Goal: Transaction & Acquisition: Purchase product/service

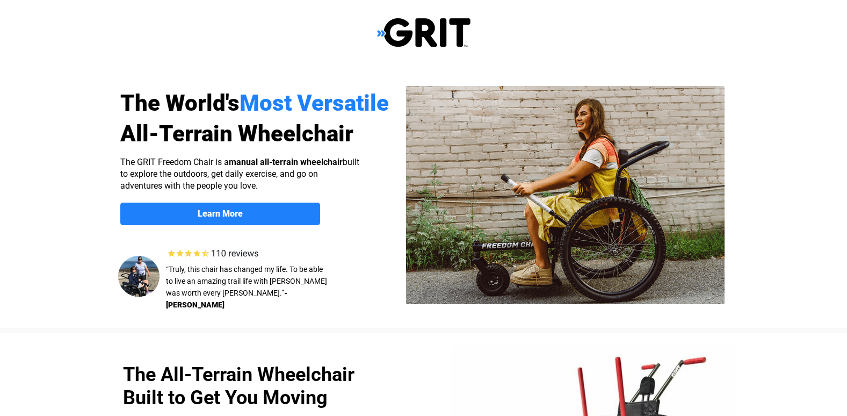
select select "US"
click at [769, 114] on div at bounding box center [423, 197] width 847 height 262
select select "US"
